Goal: Task Accomplishment & Management: Use online tool/utility

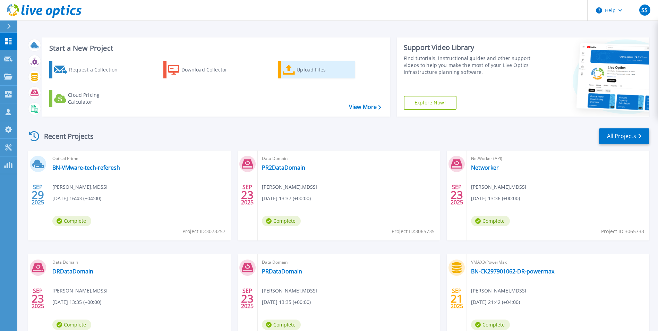
click at [302, 74] on div "Upload Files" at bounding box center [325, 70] width 56 height 14
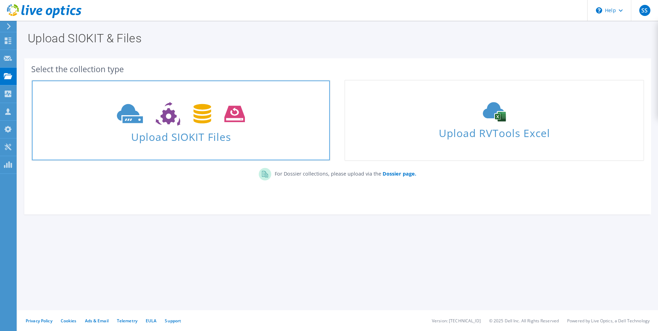
click at [160, 137] on span "Upload SIOKIT Files" at bounding box center [181, 134] width 298 height 15
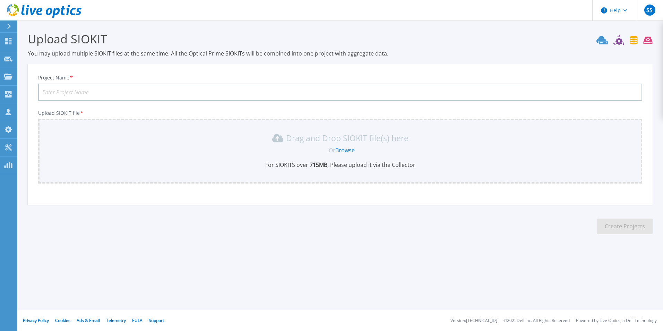
click at [63, 94] on input "Project Name *" at bounding box center [340, 92] width 604 height 17
type input "Ahli Bank DR VXRAIL"
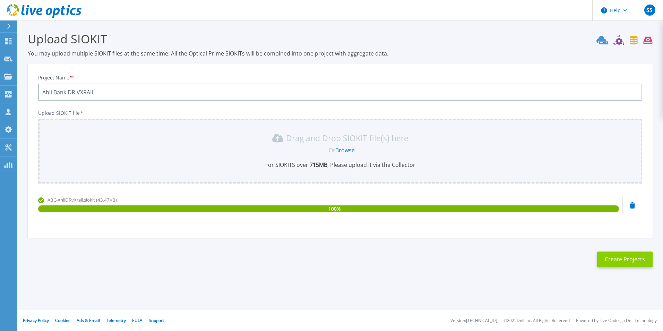
click at [623, 261] on button "Create Projects" at bounding box center [625, 259] width 56 height 16
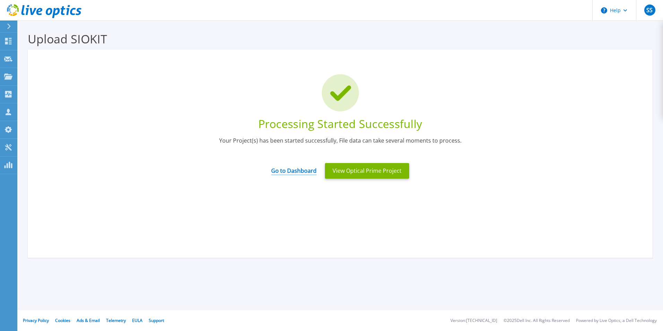
click at [306, 170] on link "Go to Dashboard" at bounding box center [293, 169] width 45 height 14
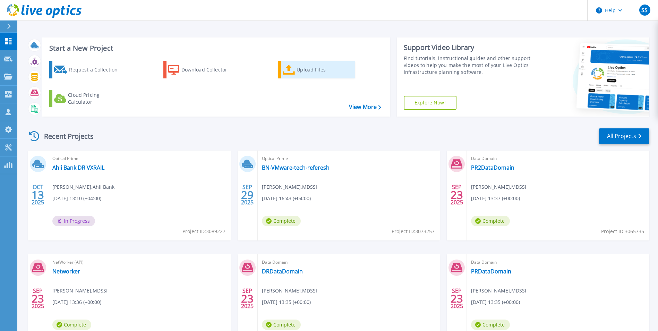
click at [308, 69] on div "Upload Files" at bounding box center [325, 70] width 56 height 14
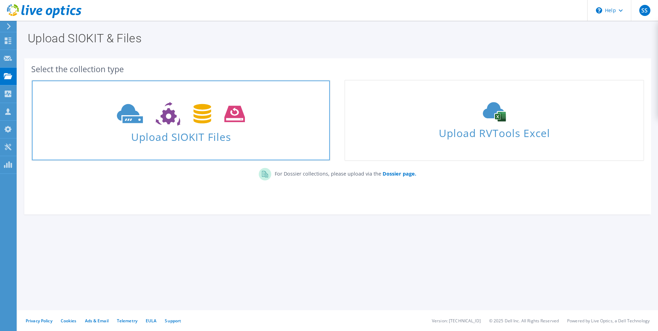
click at [159, 137] on span "Upload SIOKIT Files" at bounding box center [181, 134] width 298 height 15
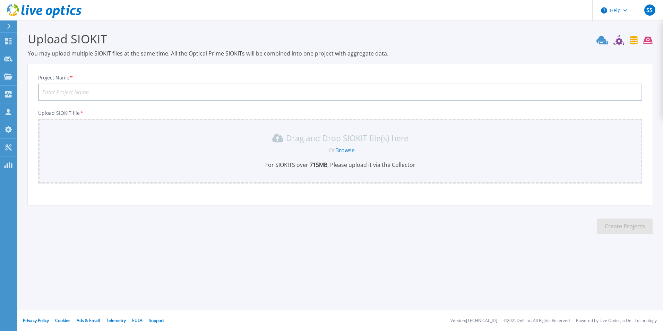
click at [143, 91] on input "Project Name *" at bounding box center [340, 92] width 604 height 17
type input "Ahli Bank Head Office VxRail"
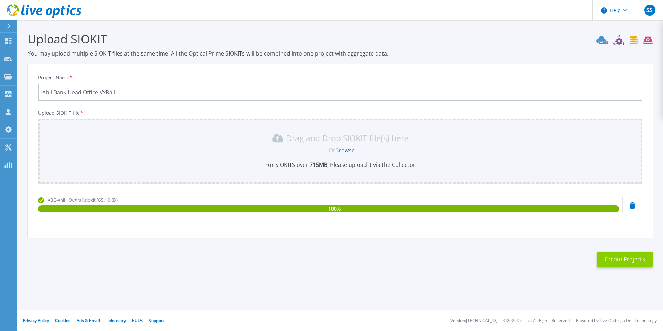
click at [615, 263] on button "Create Projects" at bounding box center [625, 259] width 56 height 16
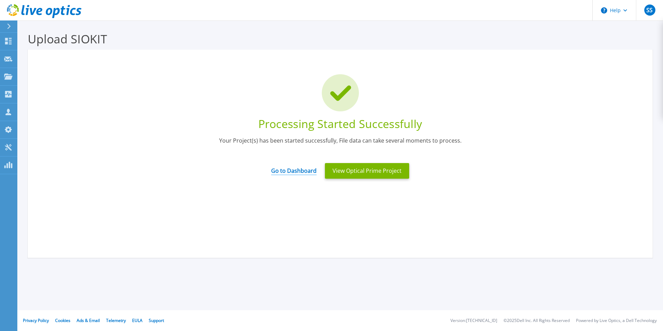
click at [287, 170] on link "Go to Dashboard" at bounding box center [293, 169] width 45 height 14
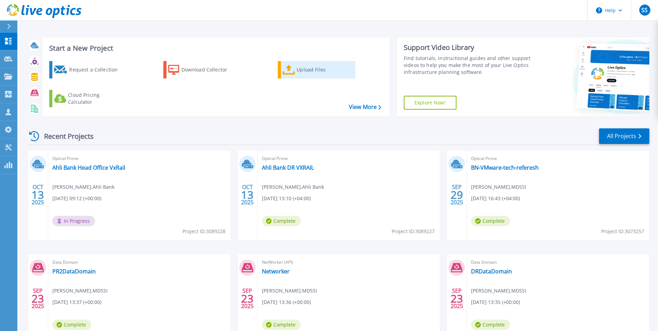
click at [308, 72] on div "Upload Files" at bounding box center [325, 70] width 56 height 14
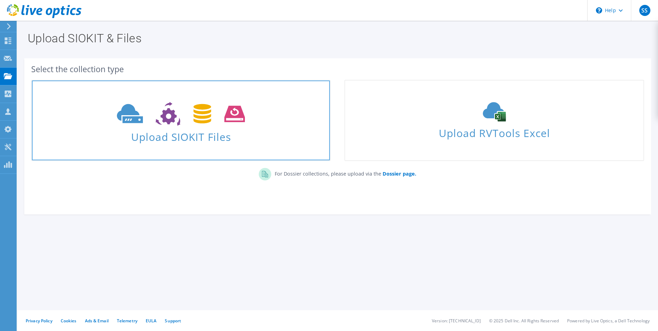
click at [178, 140] on span "Upload SIOKIT Files" at bounding box center [181, 134] width 298 height 15
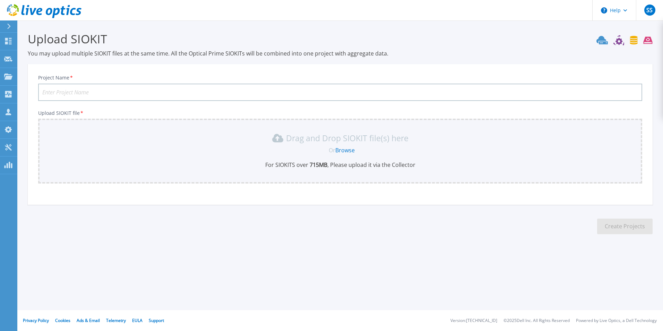
click at [109, 91] on input "Project Name *" at bounding box center [340, 92] width 604 height 17
type input "Ahli Bank Linux En"
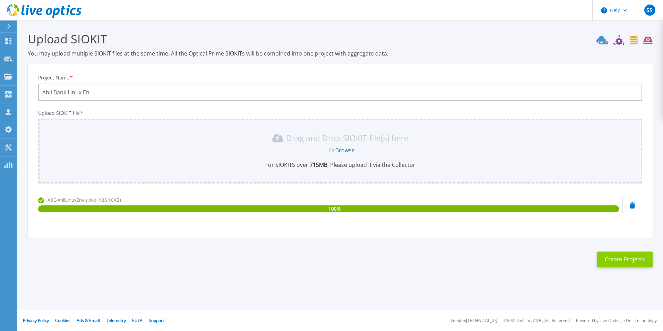
click at [627, 258] on button "Create Projects" at bounding box center [625, 259] width 56 height 16
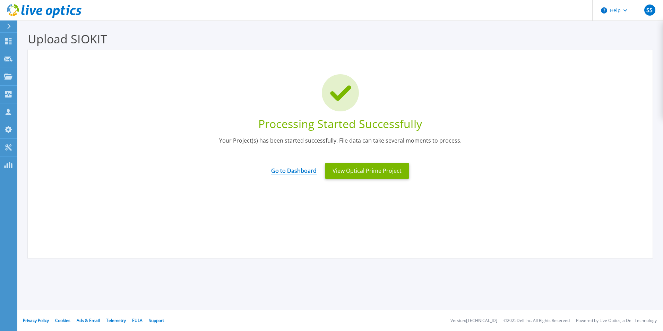
click at [297, 172] on link "Go to Dashboard" at bounding box center [293, 169] width 45 height 14
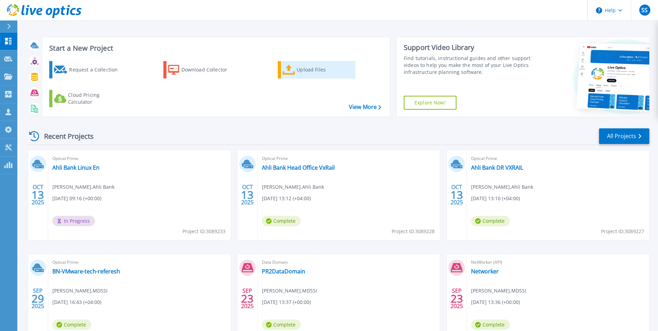
click at [295, 71] on icon at bounding box center [289, 70] width 12 height 10
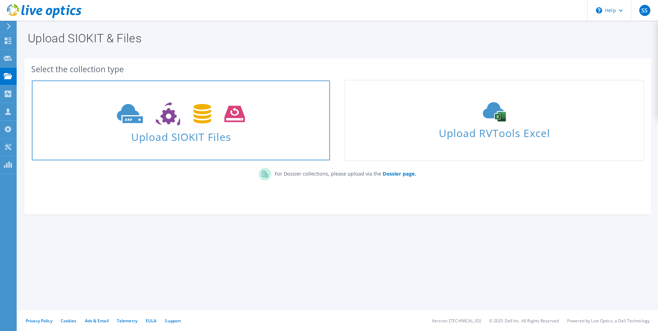
click at [159, 128] on span "Upload SIOKIT Files" at bounding box center [181, 134] width 298 height 15
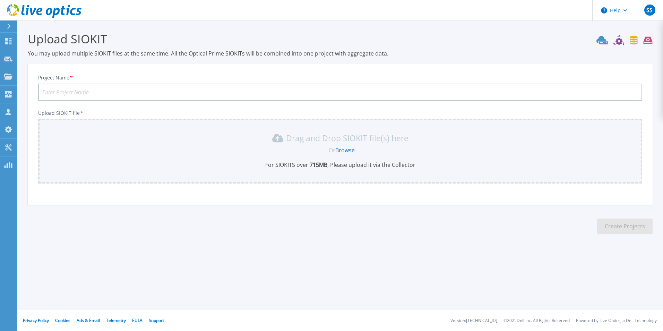
click at [75, 91] on input "Project Name *" at bounding box center [340, 92] width 604 height 17
type input "Ahli Bank Linux Env DR"
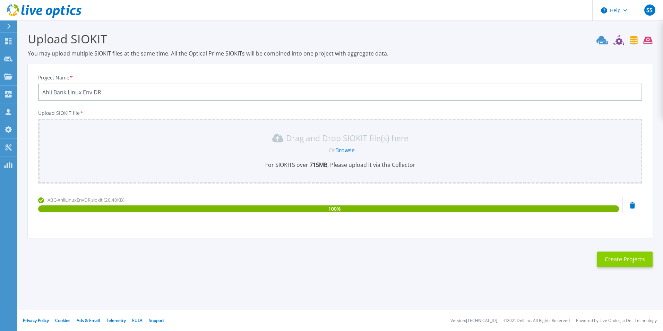
click at [625, 265] on button "Create Projects" at bounding box center [625, 259] width 56 height 16
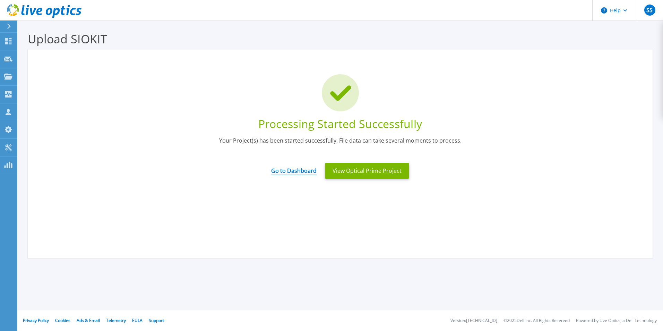
click at [287, 171] on link "Go to Dashboard" at bounding box center [293, 169] width 45 height 14
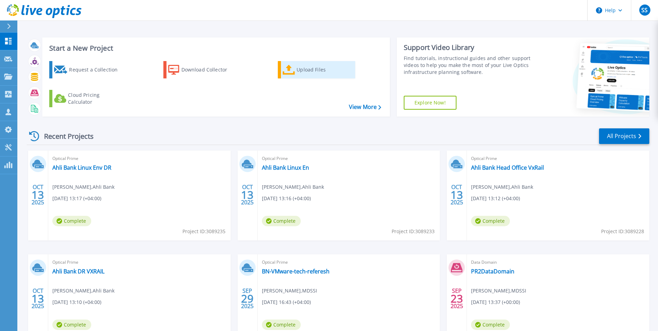
click at [308, 72] on div "Upload Files" at bounding box center [325, 70] width 56 height 14
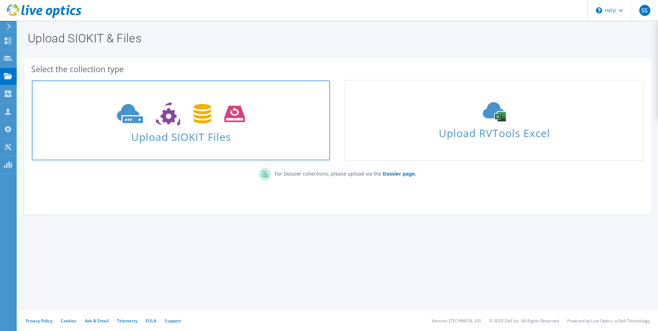
click at [152, 119] on icon at bounding box center [181, 114] width 128 height 24
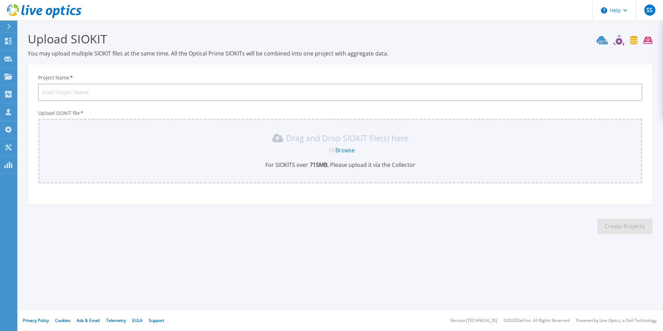
click at [89, 93] on input "Project Name *" at bounding box center [340, 92] width 604 height 17
type input "Ahli Bank VDI HO"
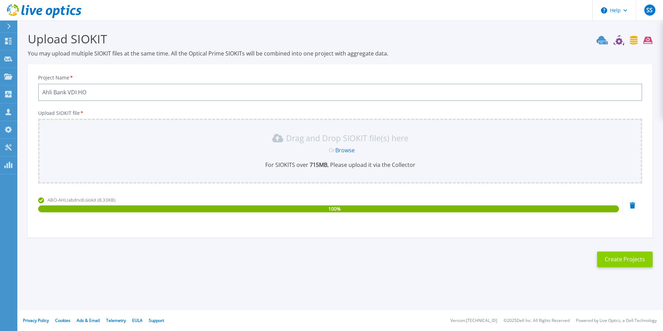
click at [626, 258] on button "Create Projects" at bounding box center [625, 259] width 56 height 16
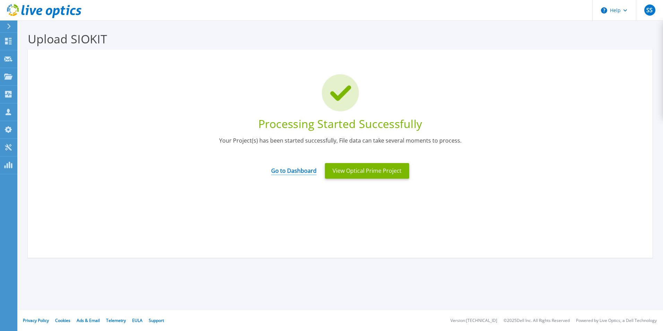
click at [285, 172] on link "Go to Dashboard" at bounding box center [293, 169] width 45 height 14
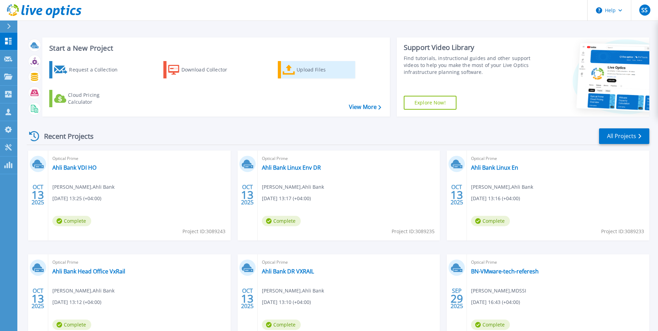
click at [300, 71] on div "Upload Files" at bounding box center [325, 70] width 56 height 14
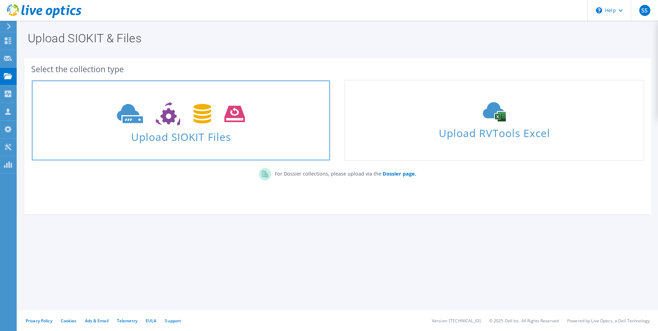
click at [160, 138] on span "Upload SIOKIT Files" at bounding box center [181, 134] width 298 height 15
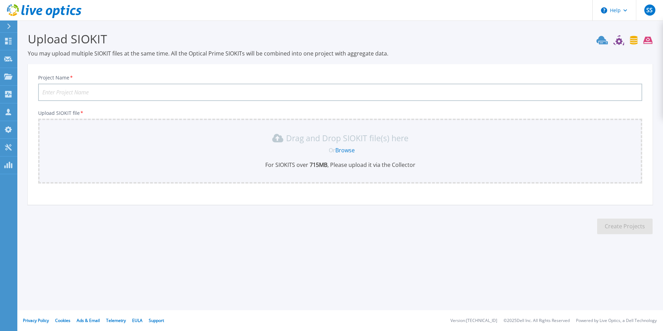
click at [90, 96] on input "Project Name *" at bounding box center [340, 92] width 604 height 17
type input "Ahli Bank VDI DR"
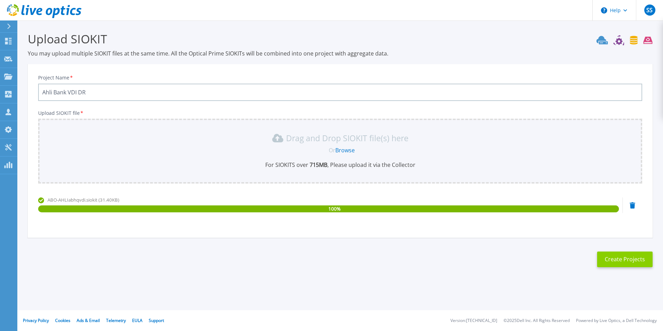
click at [614, 262] on button "Create Projects" at bounding box center [625, 259] width 56 height 16
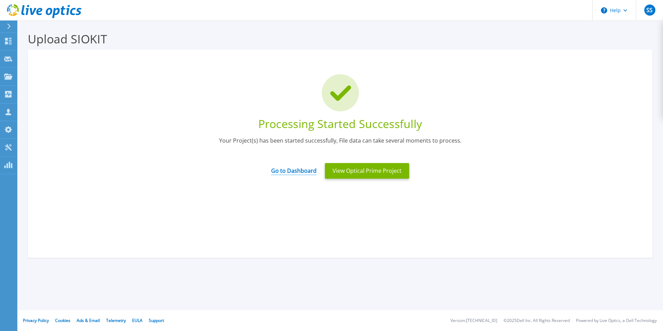
click at [298, 172] on link "Go to Dashboard" at bounding box center [293, 169] width 45 height 14
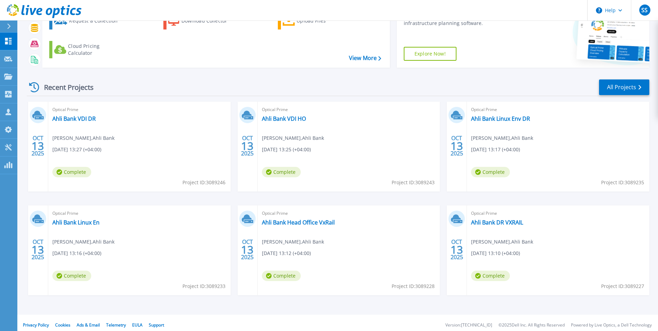
scroll to position [53, 0]
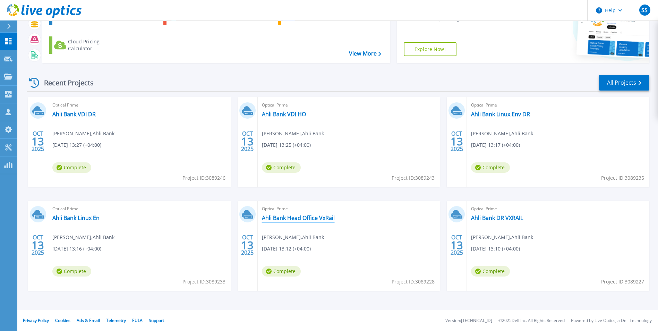
click at [307, 219] on link "Ahli Bank Head Office VxRail" at bounding box center [298, 217] width 73 height 7
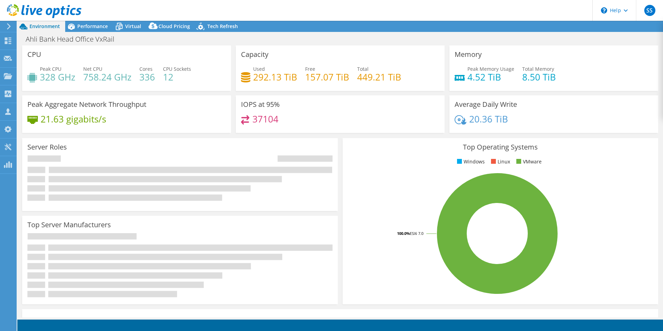
select select "USD"
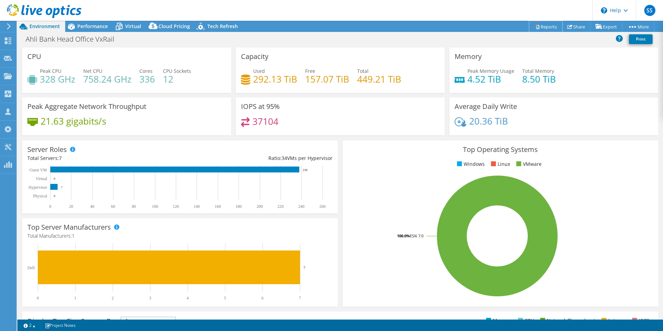
click at [537, 27] on link "Reports" at bounding box center [545, 26] width 33 height 11
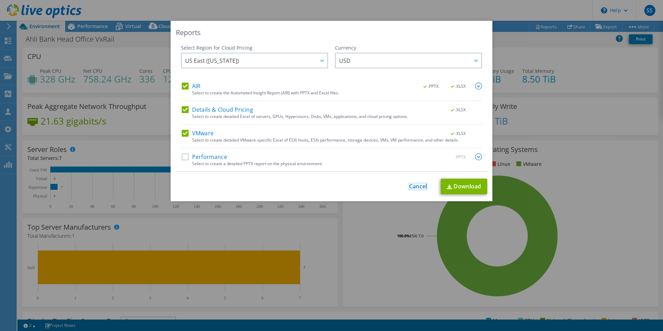
drag, startPoint x: 413, startPoint y: 188, endPoint x: 460, endPoint y: 163, distance: 52.1
click at [413, 187] on link "Cancel" at bounding box center [418, 186] width 18 height 7
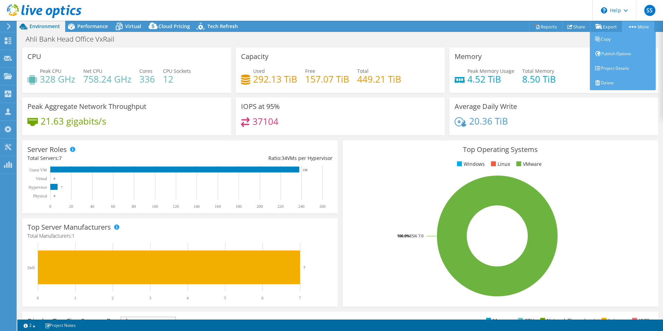
click at [642, 27] on link "More" at bounding box center [638, 26] width 32 height 11
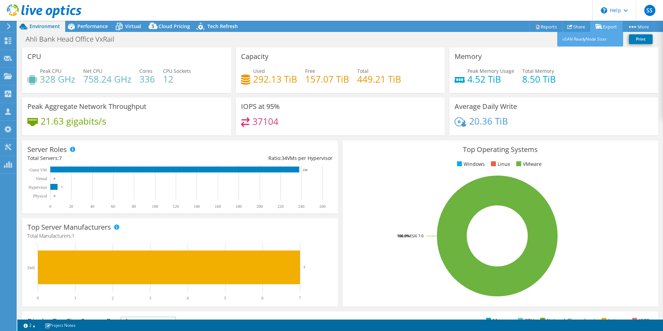
click at [607, 25] on link "Export" at bounding box center [606, 26] width 32 height 11
click at [588, 38] on link "vSAN ReadyNode Sizer" at bounding box center [590, 39] width 66 height 15
click at [93, 30] on div "Performance" at bounding box center [89, 26] width 48 height 11
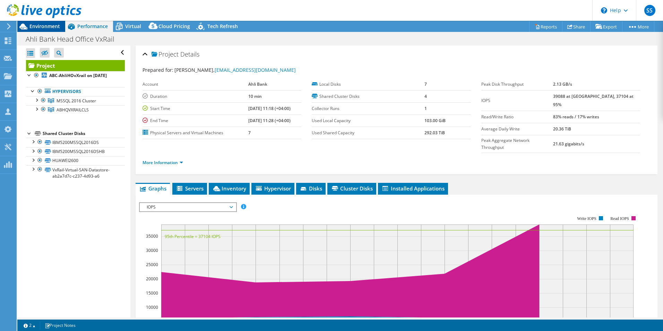
click at [50, 24] on span "Environment" at bounding box center [44, 26] width 31 height 7
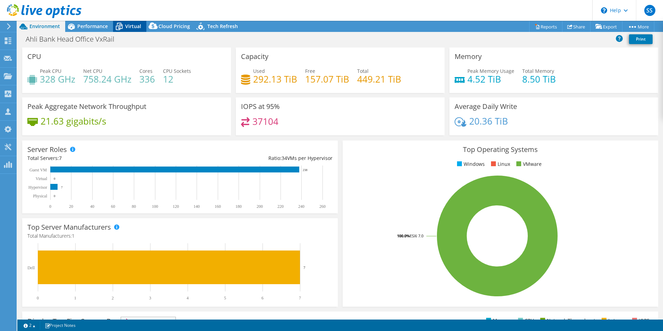
click at [129, 28] on span "Virtual" at bounding box center [133, 26] width 16 height 7
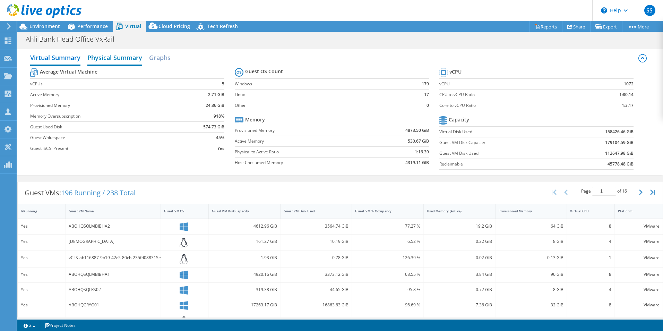
click at [120, 60] on h2 "Physical Summary" at bounding box center [114, 58] width 55 height 15
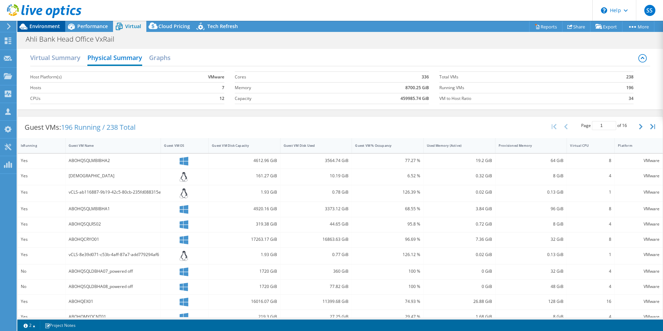
click at [45, 27] on span "Environment" at bounding box center [44, 26] width 31 height 7
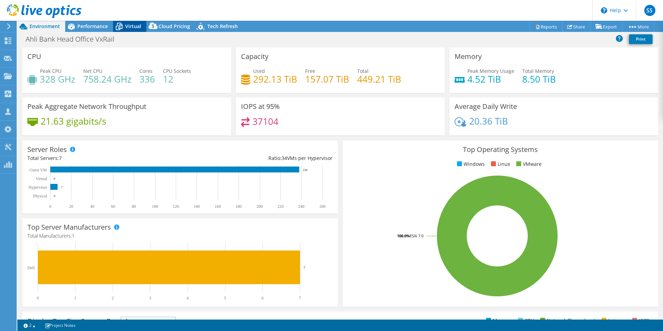
click at [128, 28] on span "Virtual" at bounding box center [133, 26] width 16 height 7
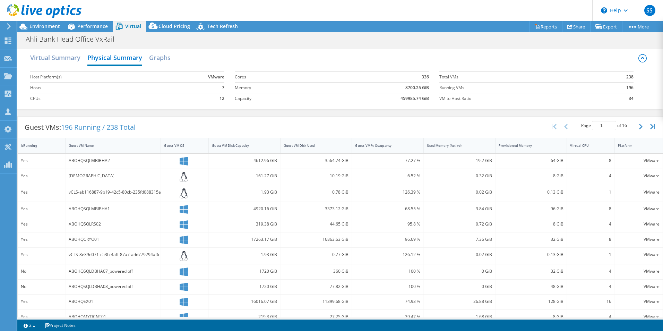
click at [240, 77] on label "Cores" at bounding box center [275, 77] width 80 height 7
click at [161, 58] on h2 "Graphs" at bounding box center [160, 58] width 22 height 15
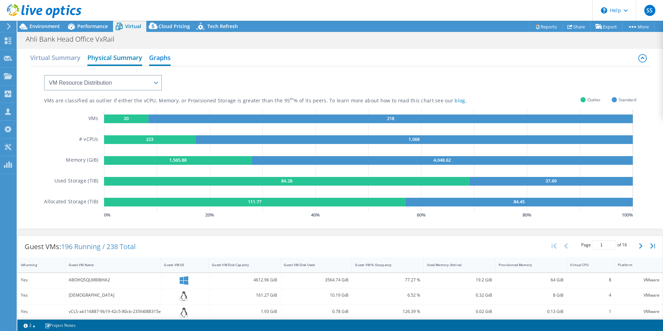
click at [95, 58] on h2 "Physical Summary" at bounding box center [114, 58] width 55 height 15
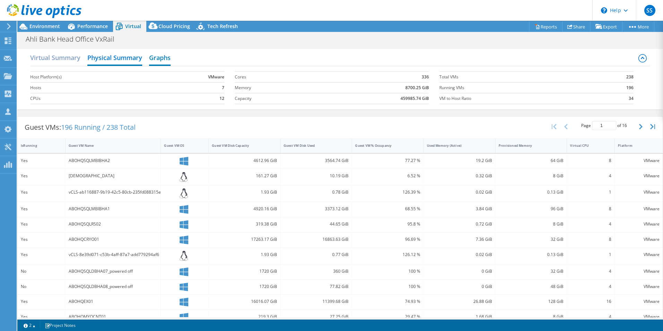
click at [160, 62] on h2 "Graphs" at bounding box center [160, 58] width 22 height 15
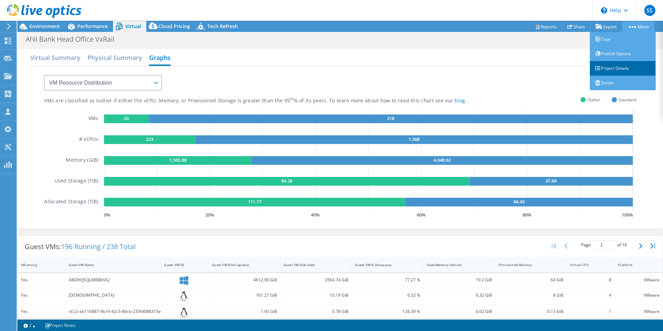
click at [610, 69] on link "Project Details" at bounding box center [623, 68] width 66 height 15
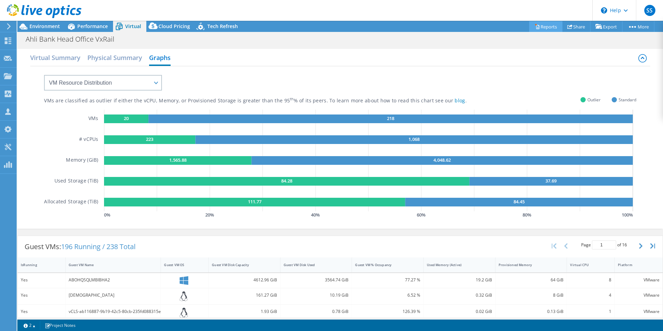
click at [547, 29] on link "Reports" at bounding box center [545, 26] width 33 height 11
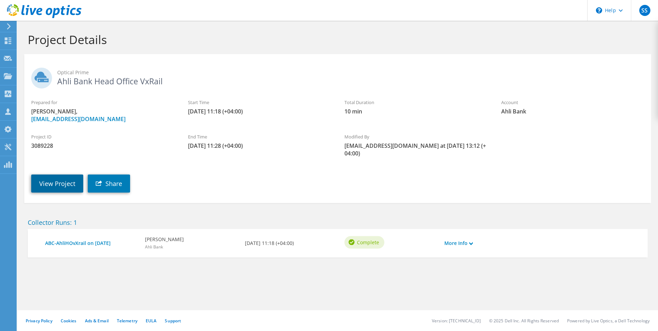
click at [64, 186] on link "View Project" at bounding box center [57, 183] width 52 height 18
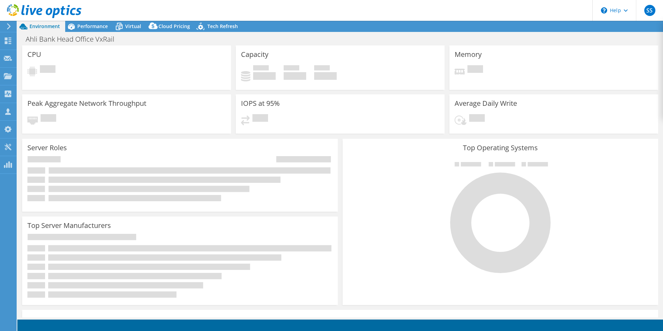
select select "USD"
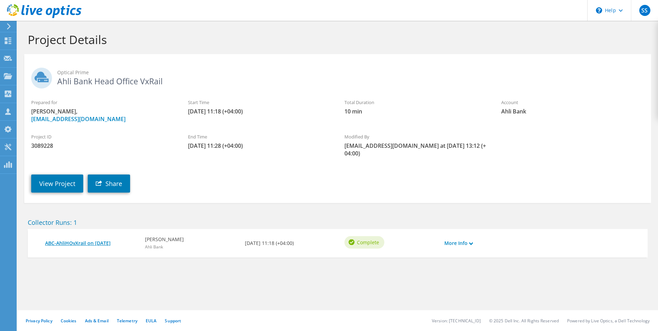
click at [81, 243] on link "ABC-AhliHOvXrail on [DATE]" at bounding box center [91, 243] width 93 height 8
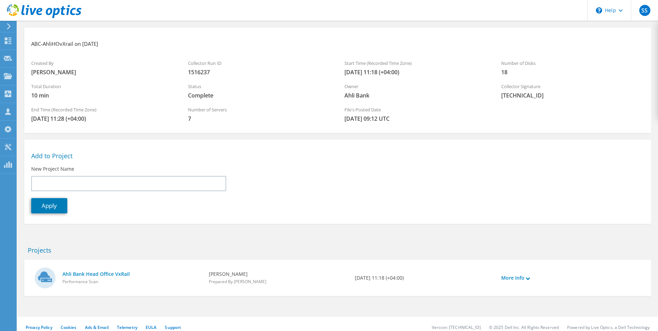
scroll to position [33, 0]
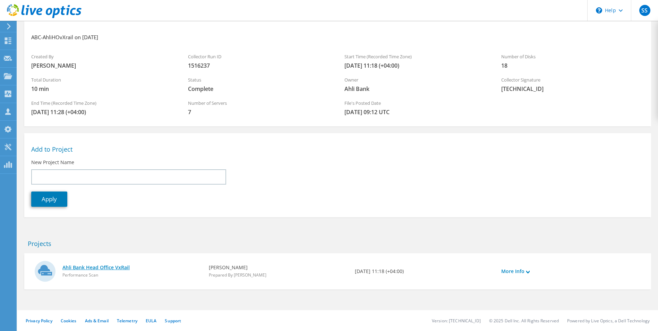
click at [124, 268] on link "Ahli Bank Head Office VxRail" at bounding box center [131, 268] width 139 height 8
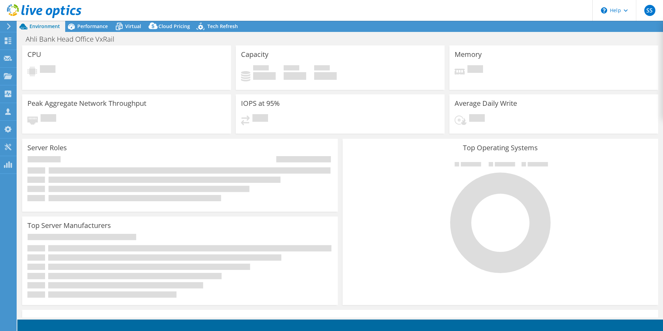
select select "USD"
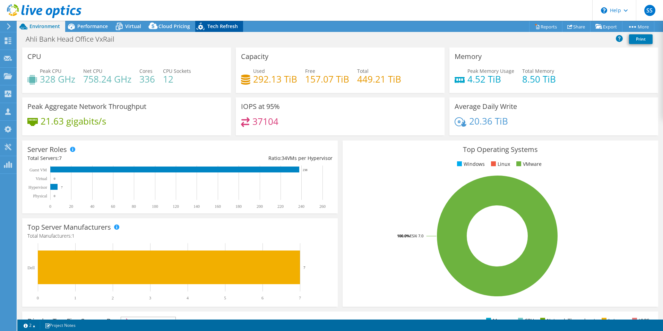
click at [218, 27] on span "Tech Refresh" at bounding box center [222, 26] width 31 height 7
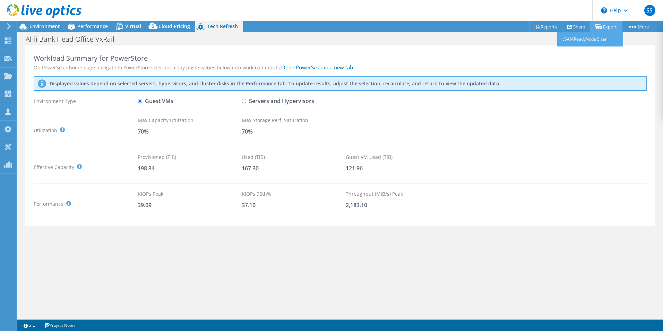
click at [607, 28] on link "Export" at bounding box center [606, 26] width 32 height 11
click at [543, 29] on link "Reports" at bounding box center [545, 26] width 33 height 11
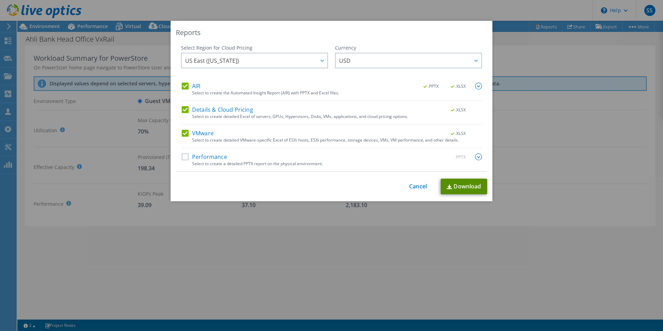
click at [460, 186] on link "Download" at bounding box center [464, 187] width 46 height 16
click at [415, 188] on link "Cancel" at bounding box center [418, 186] width 18 height 7
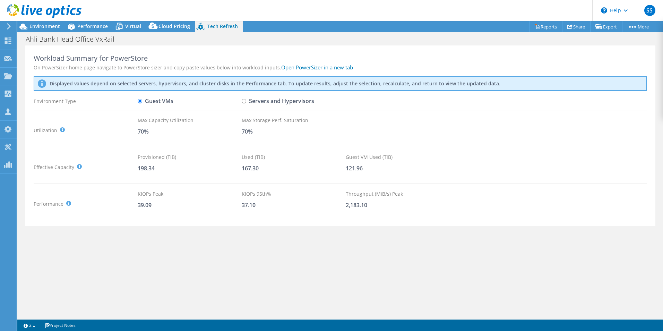
click at [305, 68] on link "Open PowerSizer in a new tab" at bounding box center [317, 67] width 72 height 7
click at [9, 39] on icon at bounding box center [8, 40] width 8 height 7
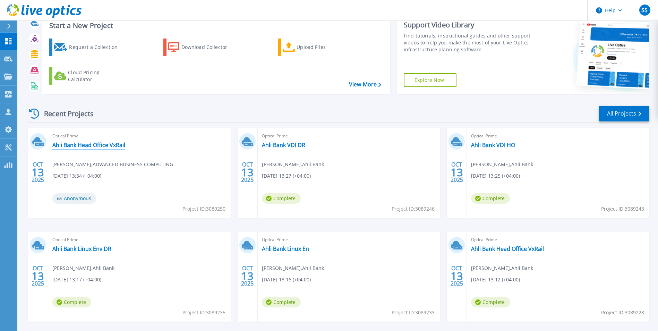
scroll to position [53, 0]
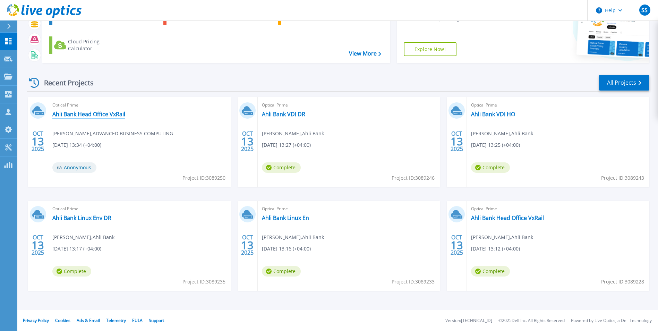
click at [96, 114] on link "Ahli Bank Head Office VxRail" at bounding box center [88, 114] width 73 height 7
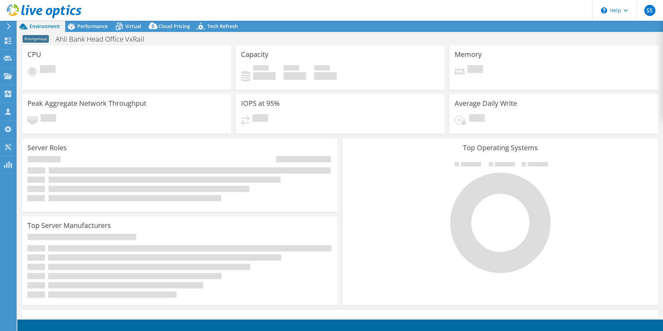
select select "USD"
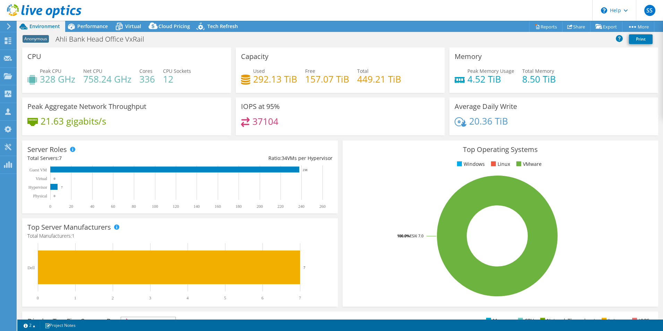
click at [188, 73] on span "CPU Sockets" at bounding box center [177, 71] width 28 height 7
click at [190, 70] on span "CPU Sockets" at bounding box center [177, 71] width 28 height 7
click at [86, 27] on span "Performance" at bounding box center [92, 26] width 31 height 7
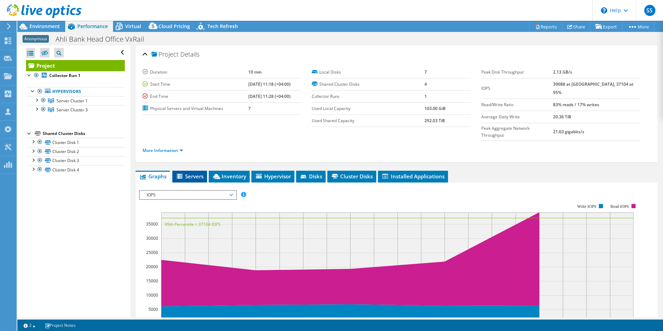
click at [192, 173] on span "Servers" at bounding box center [190, 176] width 28 height 7
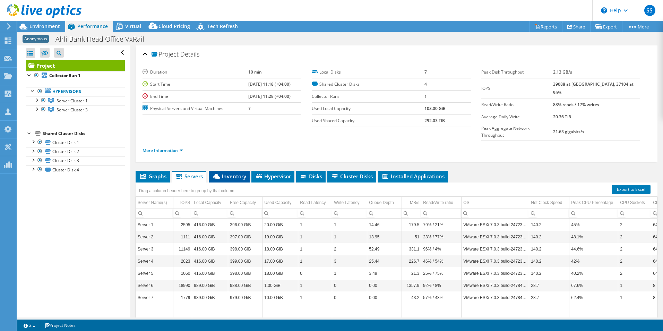
click at [237, 173] on span "Inventory" at bounding box center [229, 176] width 34 height 7
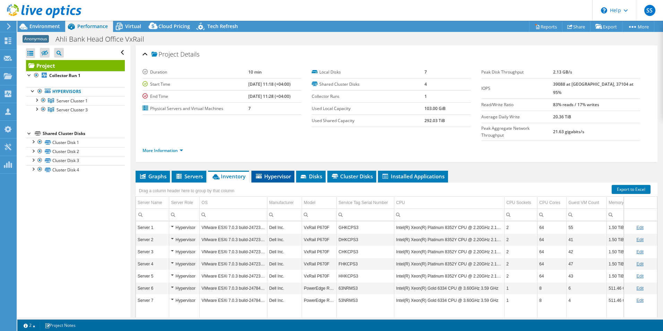
click at [276, 171] on li "Hypervisor" at bounding box center [272, 177] width 43 height 12
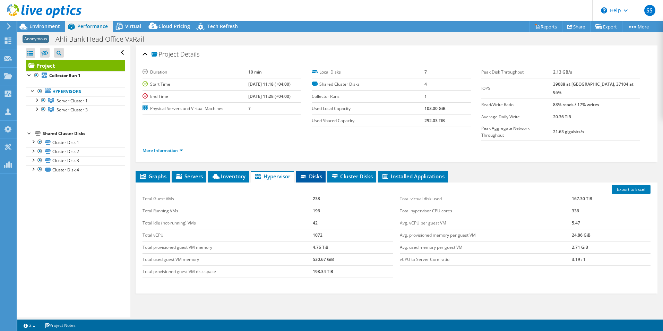
click at [317, 173] on span "Disks" at bounding box center [311, 176] width 23 height 7
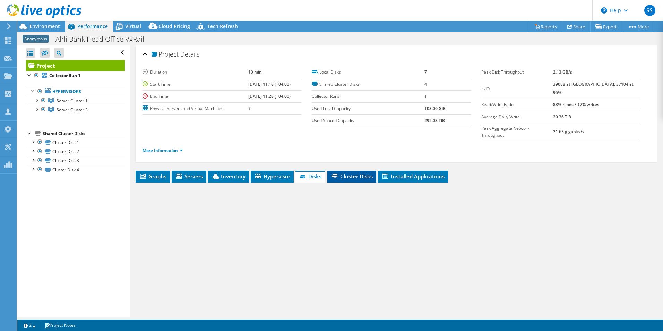
click at [342, 173] on span "Cluster Disks" at bounding box center [352, 176] width 42 height 7
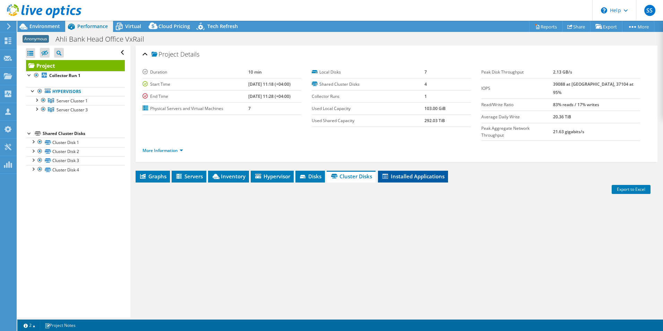
click at [399, 173] on span "Installed Applications" at bounding box center [413, 176] width 63 height 7
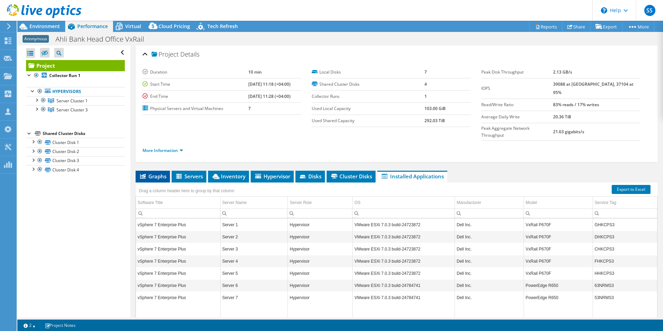
click at [159, 173] on span "Graphs" at bounding box center [152, 176] width 27 height 7
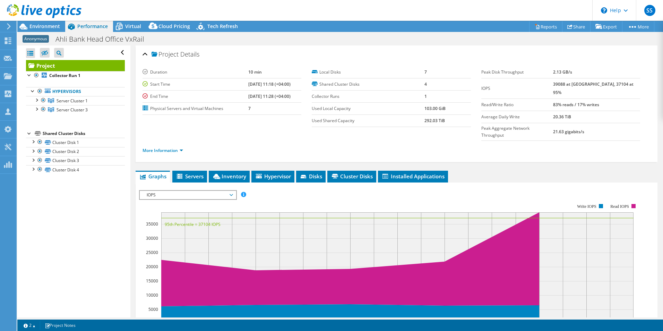
click at [223, 191] on span "IOPS" at bounding box center [187, 195] width 89 height 8
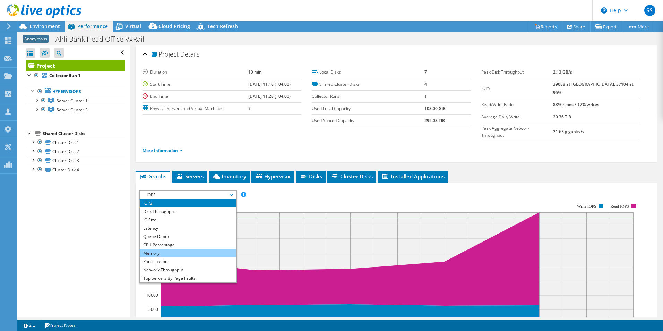
click at [162, 249] on li "Memory" at bounding box center [188, 253] width 96 height 8
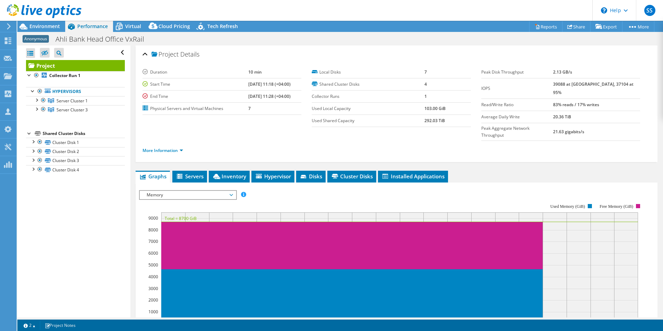
click at [164, 191] on span "Memory" at bounding box center [187, 195] width 89 height 8
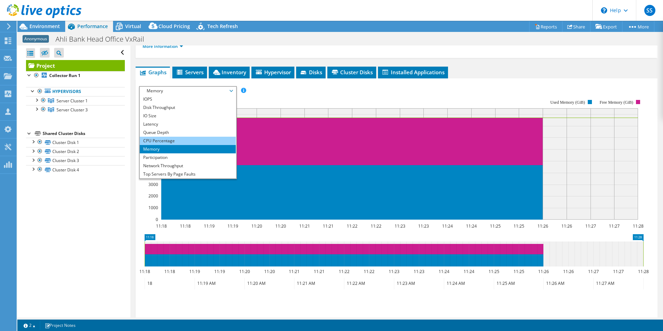
click at [168, 137] on li "CPU Percentage" at bounding box center [188, 141] width 96 height 8
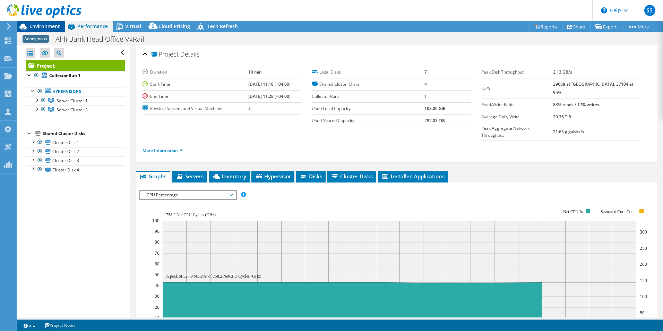
click at [48, 26] on span "Environment" at bounding box center [44, 26] width 31 height 7
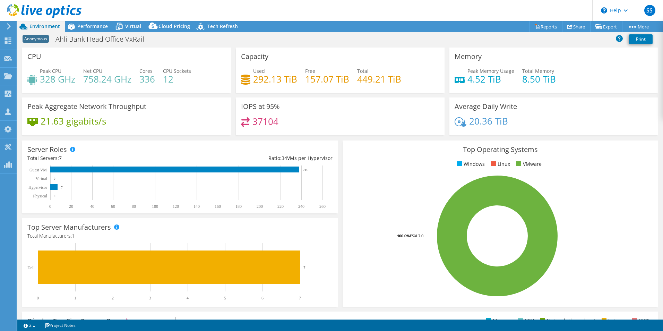
click at [382, 193] on rect at bounding box center [497, 235] width 299 height 121
click at [219, 24] on span "Tech Refresh" at bounding box center [222, 26] width 31 height 7
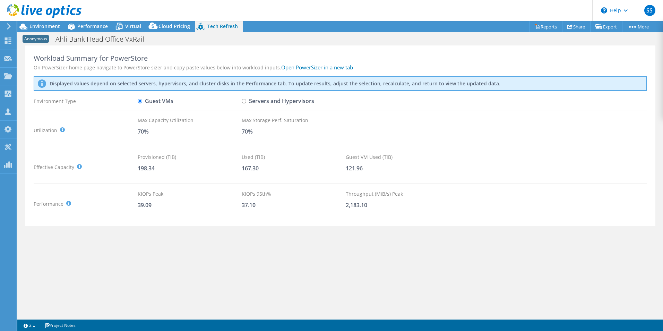
click at [245, 103] on input "Servers and Hypervisors" at bounding box center [244, 101] width 5 height 5
radio input "true"
radio input "false"
click at [104, 28] on span "Performance" at bounding box center [92, 26] width 31 height 7
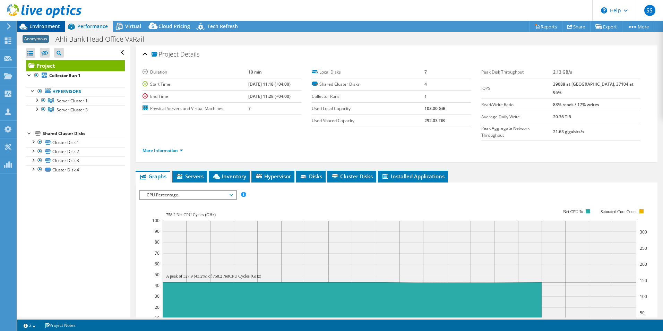
click at [44, 24] on span "Environment" at bounding box center [44, 26] width 31 height 7
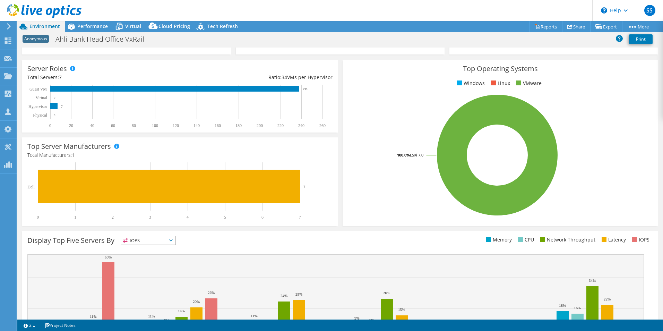
scroll to position [132, 0]
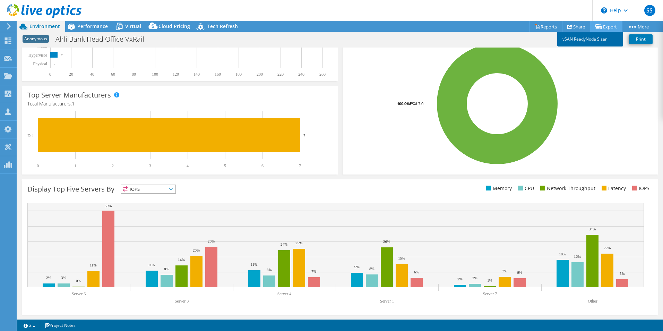
click at [592, 40] on link "vSAN ReadyNode Sizer" at bounding box center [590, 39] width 66 height 15
click at [542, 28] on link "Reports" at bounding box center [545, 26] width 33 height 11
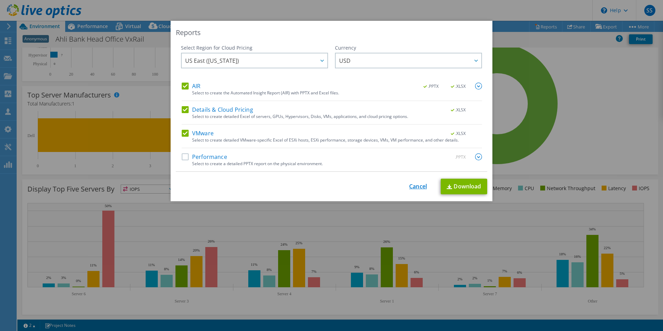
click at [413, 188] on link "Cancel" at bounding box center [418, 186] width 18 height 7
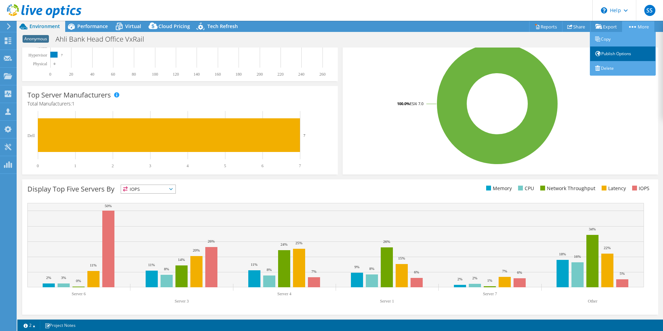
click at [602, 52] on link "Publish Options" at bounding box center [623, 53] width 66 height 15
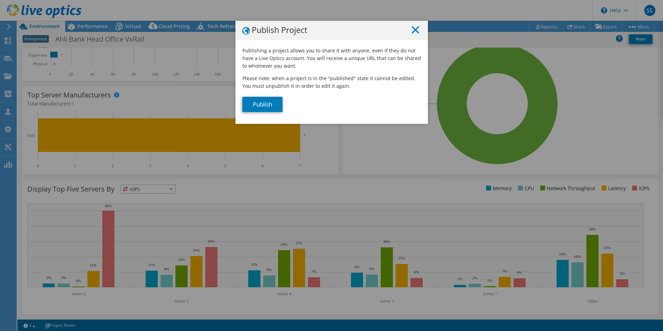
click at [414, 28] on icon at bounding box center [416, 30] width 8 height 8
